Goal: Information Seeking & Learning: Find specific fact

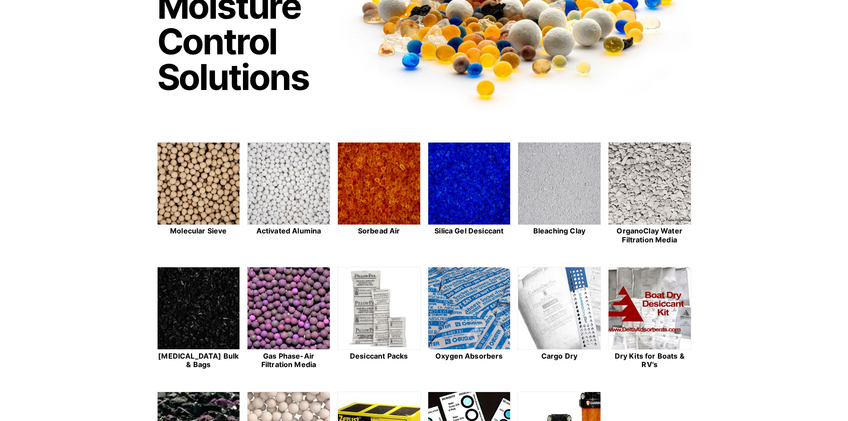
scroll to position [178, 0]
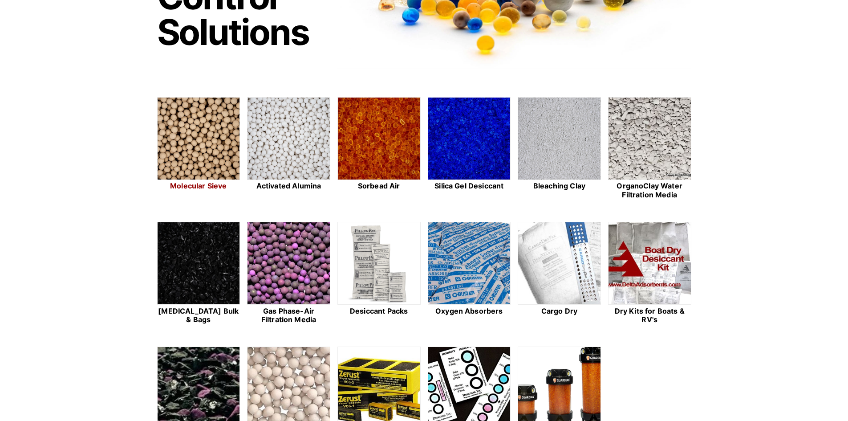
click at [188, 149] on img at bounding box center [199, 138] width 82 height 83
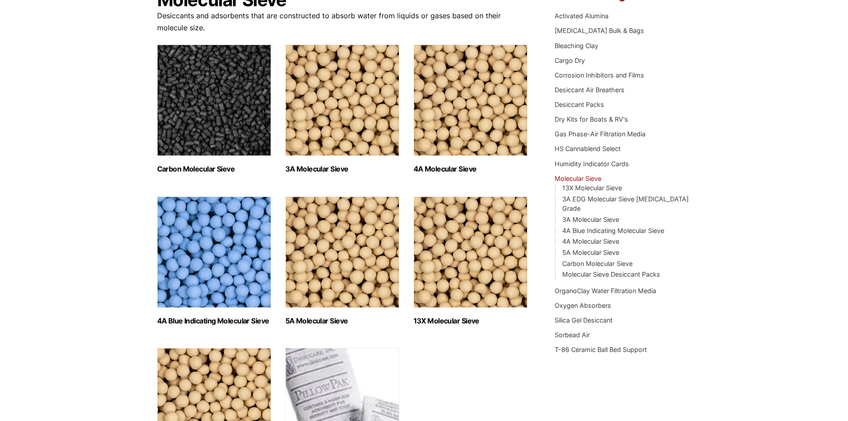
scroll to position [89, 0]
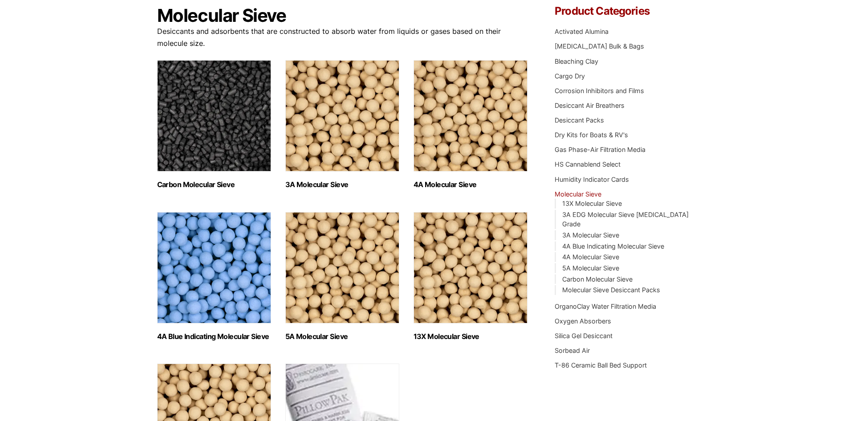
click at [315, 129] on img "Visit product category 3A Molecular Sieve" at bounding box center [342, 115] width 114 height 111
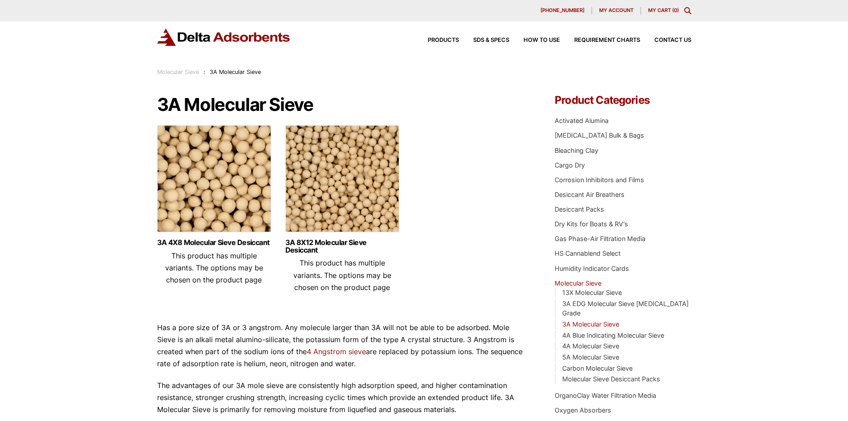
click at [337, 203] on img at bounding box center [342, 180] width 114 height 111
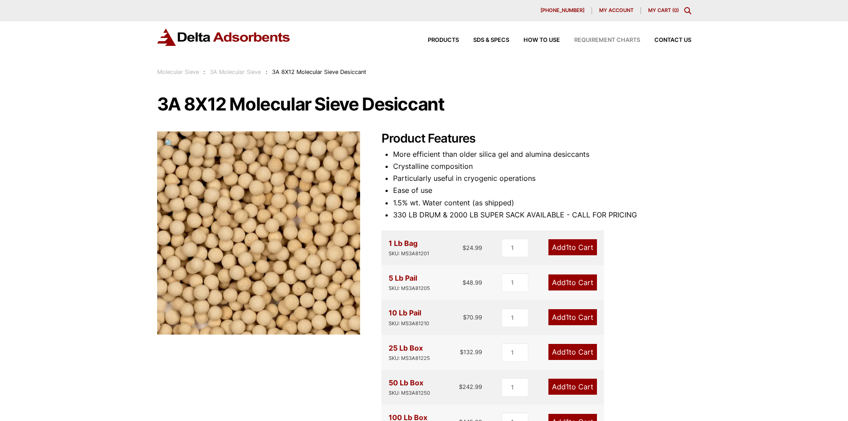
click at [623, 39] on span "Requirement Charts" at bounding box center [607, 40] width 66 height 6
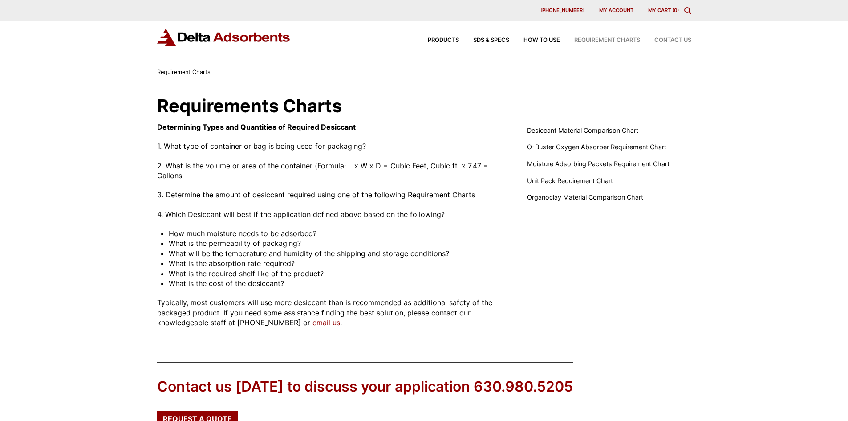
click at [682, 39] on span "Contact Us" at bounding box center [672, 40] width 37 height 6
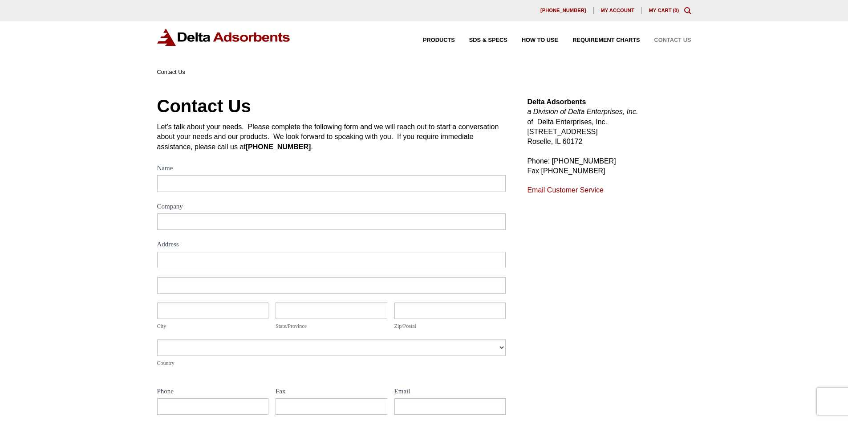
click at [618, 10] on span "My account" at bounding box center [617, 10] width 33 height 5
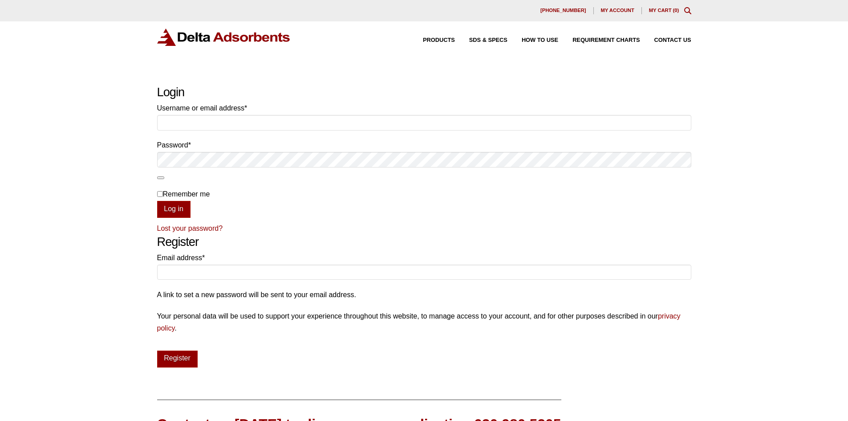
click at [474, 37] on div "Products SDS & SPECS How to Use Requirement Charts Contact Us" at bounding box center [550, 40] width 290 height 13
click at [485, 41] on span "SDS & SPECS" at bounding box center [488, 40] width 38 height 6
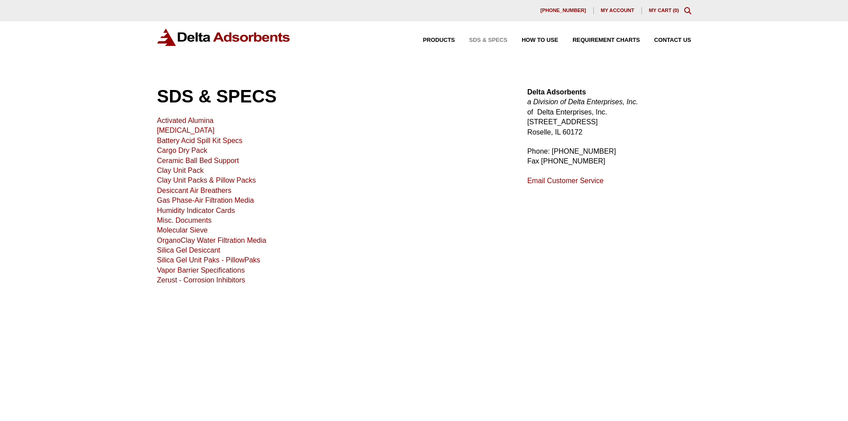
click at [174, 229] on link "Molecular Sieve" at bounding box center [182, 230] width 51 height 8
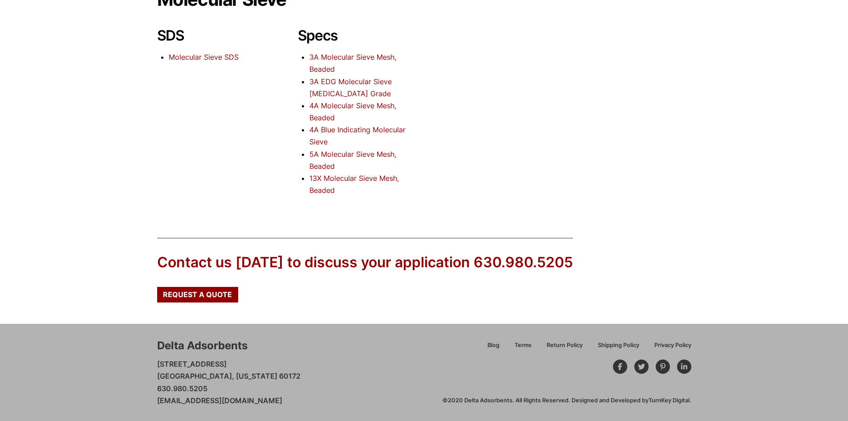
scroll to position [61, 0]
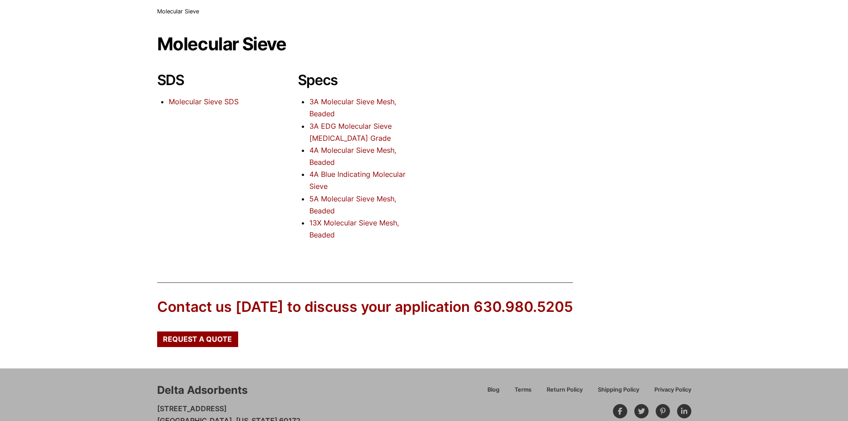
click at [214, 101] on link "Molecular Sieve SDS" at bounding box center [204, 101] width 70 height 9
